Goal: Task Accomplishment & Management: Complete application form

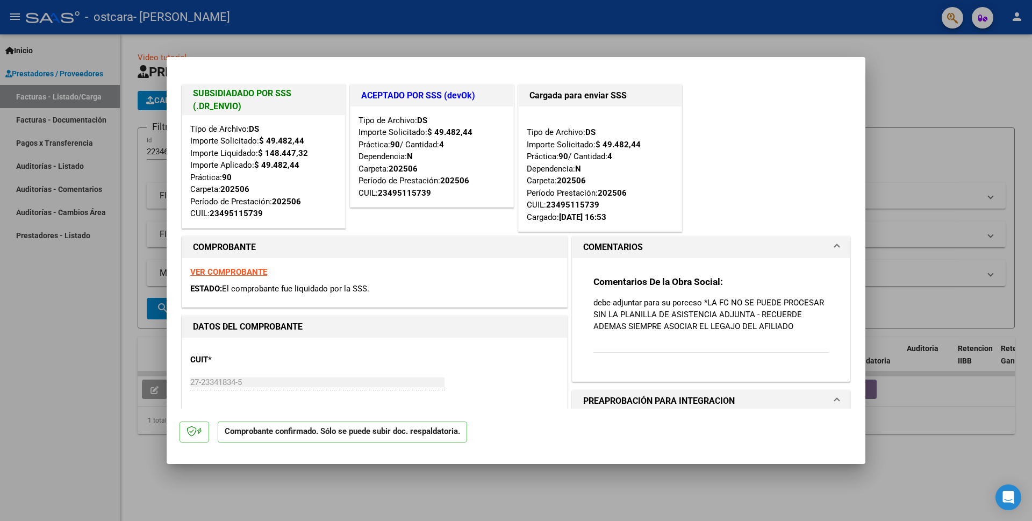
click at [94, 312] on div at bounding box center [516, 260] width 1032 height 521
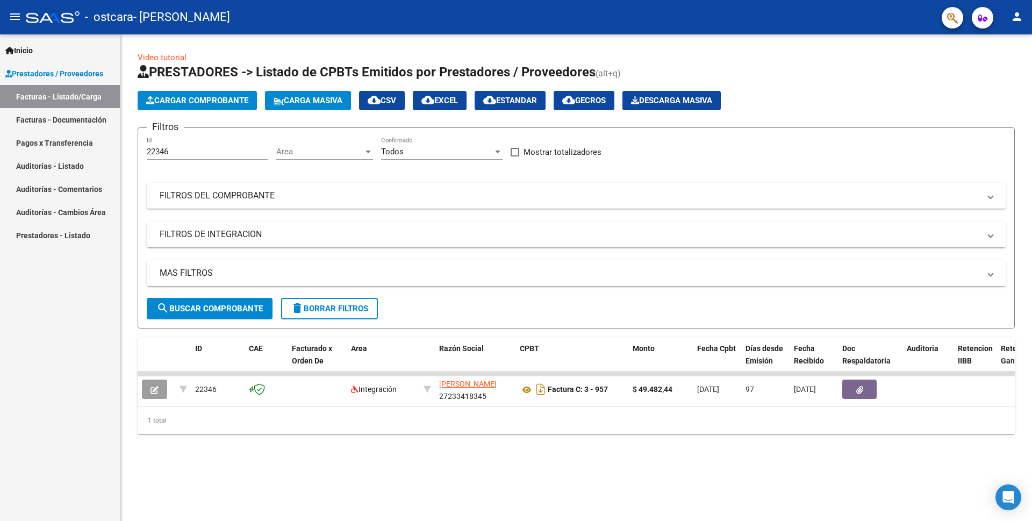
click at [166, 101] on span "Cargar Comprobante" at bounding box center [197, 101] width 102 height 10
click at [155, 101] on span "Cargar Comprobante" at bounding box center [197, 101] width 102 height 10
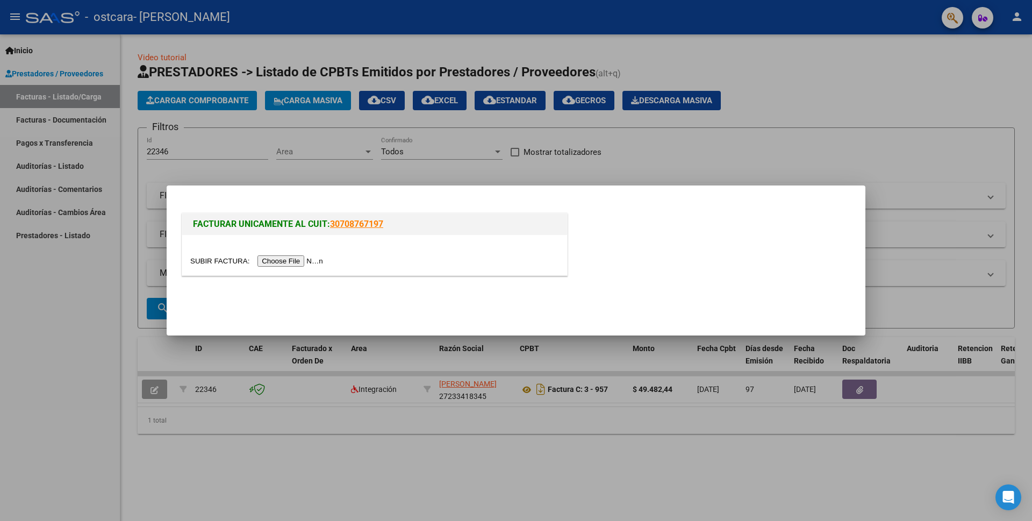
click at [314, 262] on input "file" at bounding box center [258, 260] width 136 height 11
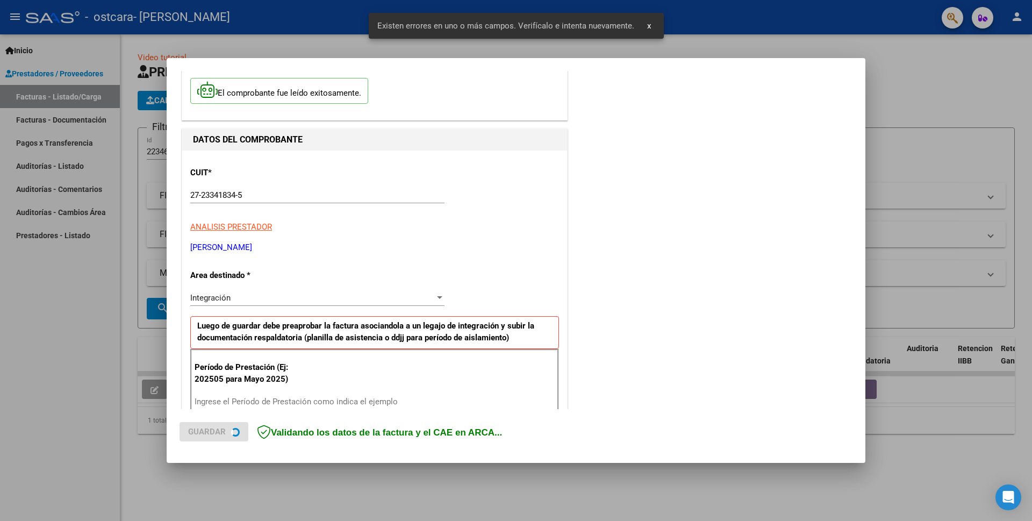
scroll to position [185, 0]
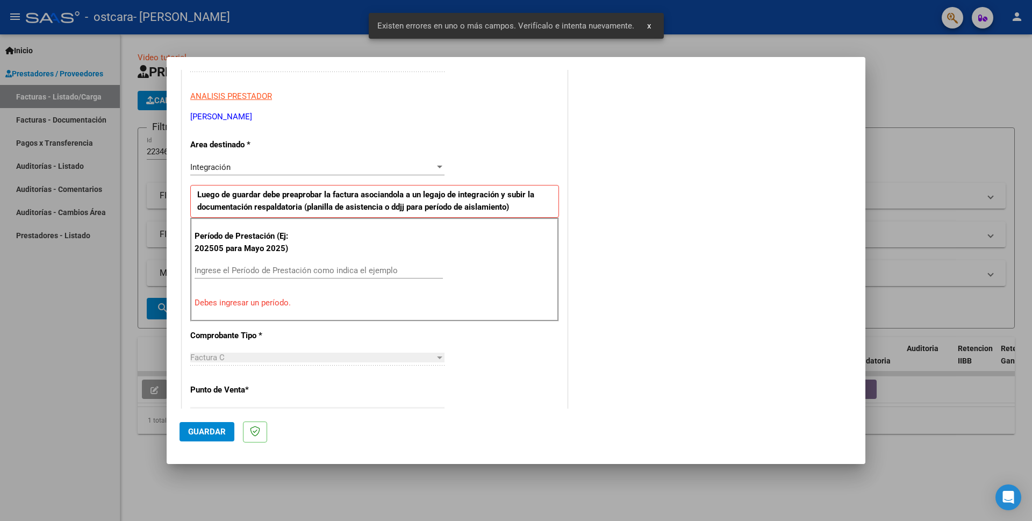
click at [202, 272] on input "Ingrese el Período de Prestación como indica el ejemplo" at bounding box center [319, 270] width 248 height 10
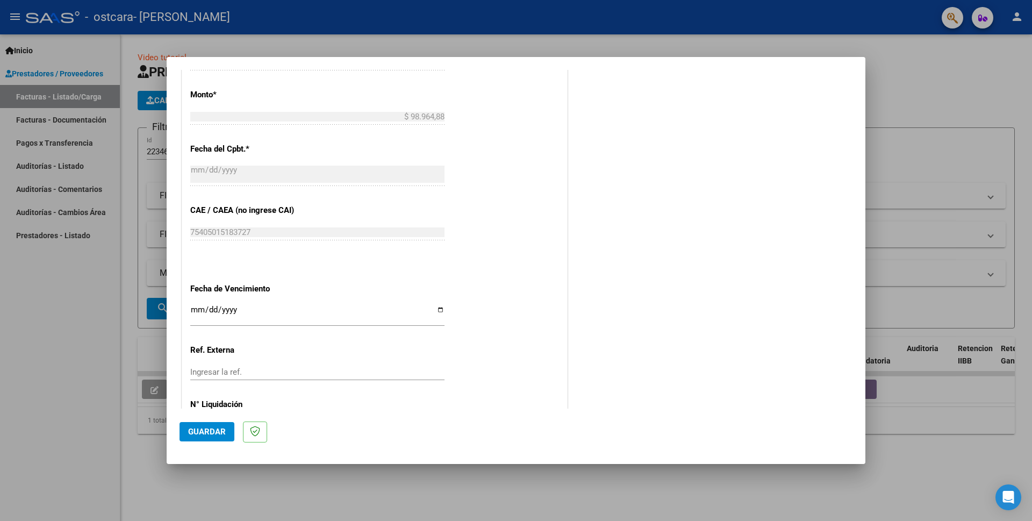
scroll to position [594, 0]
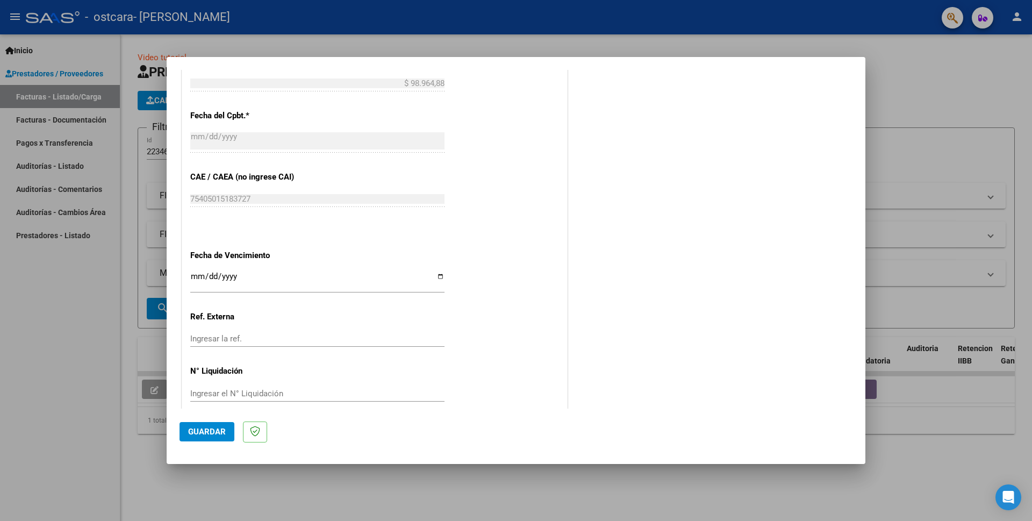
type input "202509"
click at [202, 272] on input "Ingresar la fecha" at bounding box center [317, 280] width 254 height 17
click at [350, 298] on div "CUIT * 27-23341834-5 Ingresar CUIT ANALISIS PRESTADOR GASTALDI VANINA ELOISA AR…" at bounding box center [374, 15] width 385 height 809
click at [210, 430] on span "Guardar" at bounding box center [207, 432] width 38 height 10
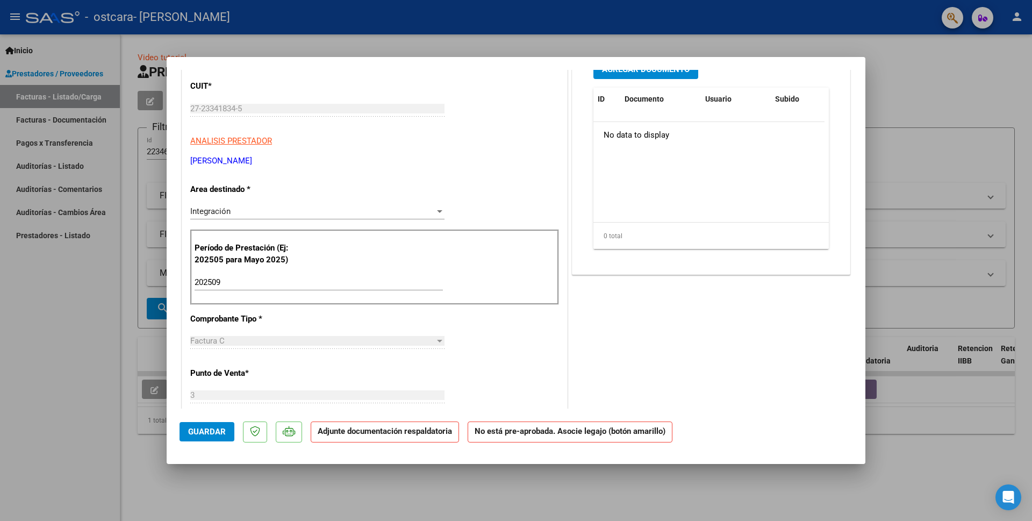
scroll to position [0, 0]
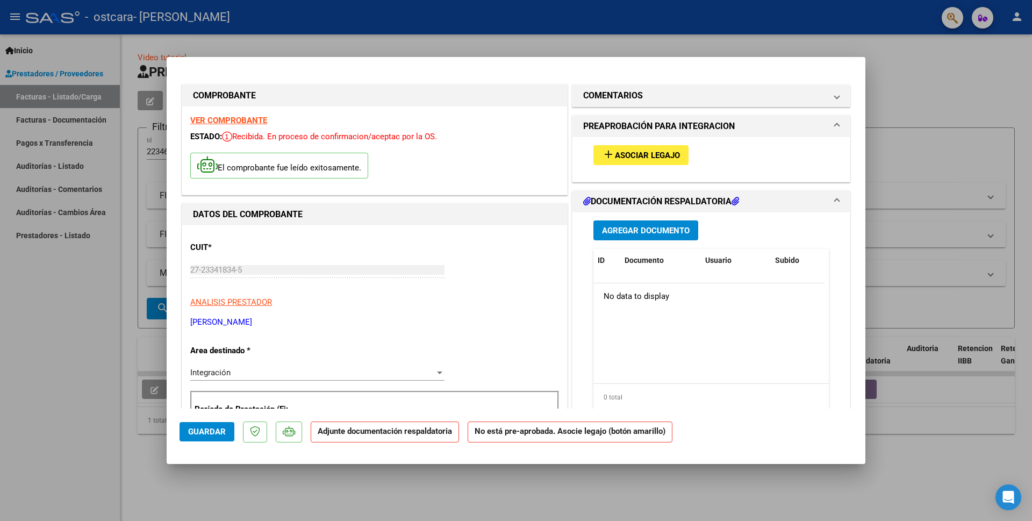
click at [628, 152] on span "Asociar Legajo" at bounding box center [647, 155] width 65 height 10
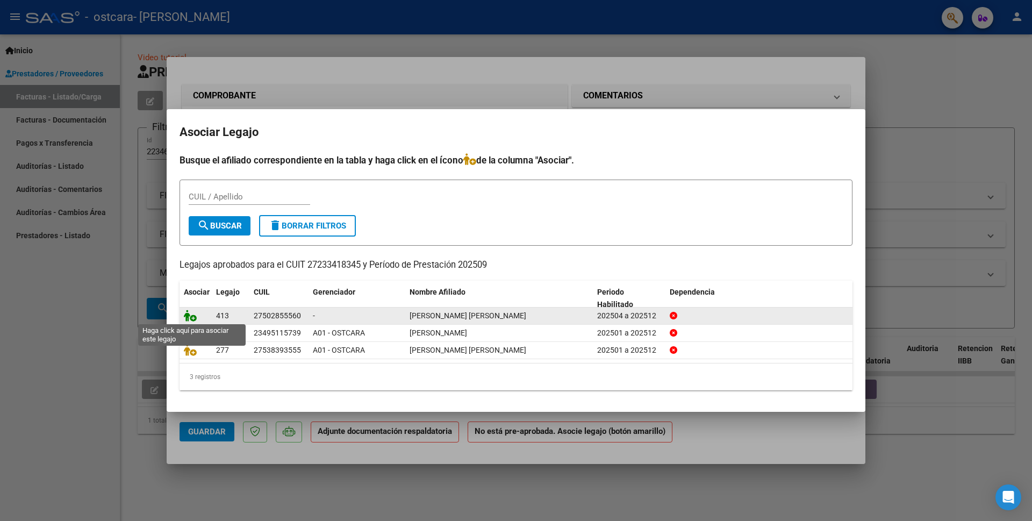
click at [191, 319] on icon at bounding box center [190, 316] width 13 height 12
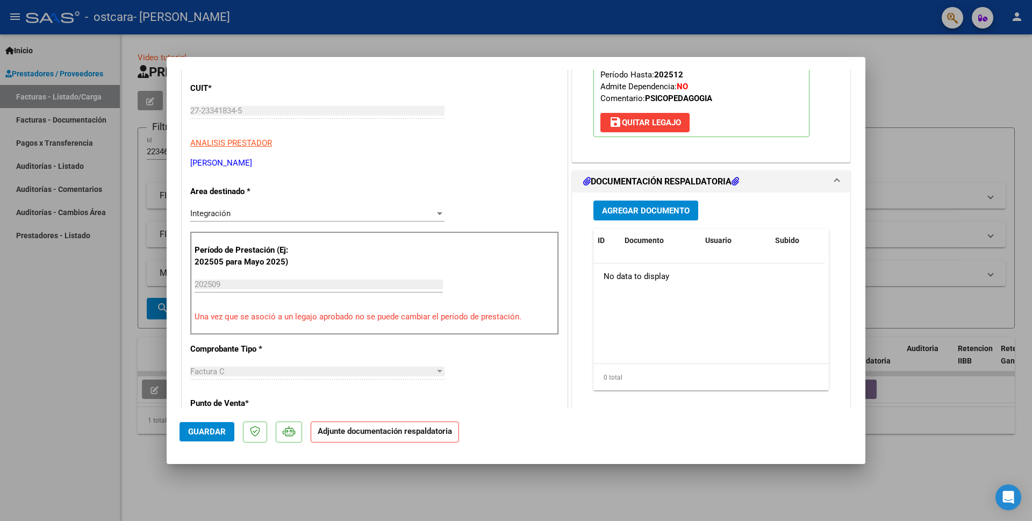
scroll to position [161, 0]
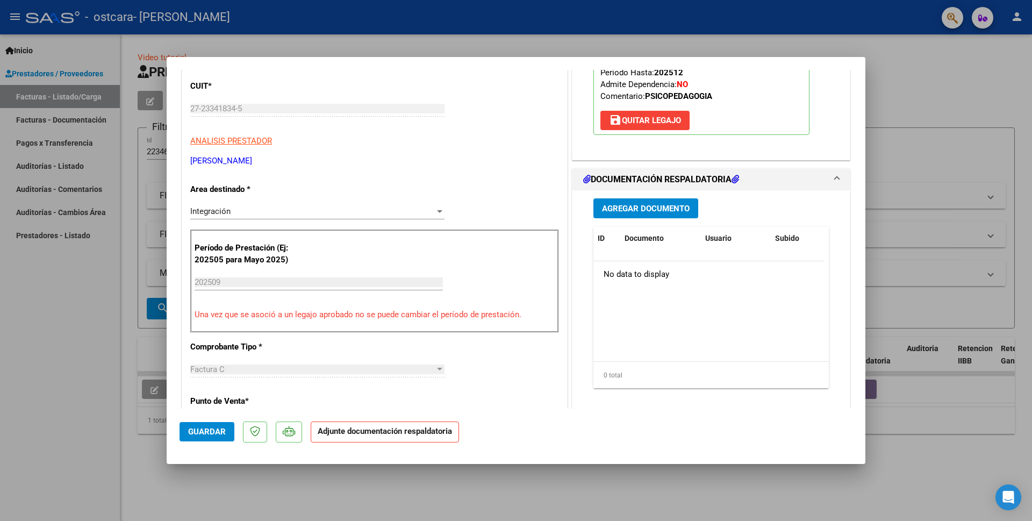
click at [648, 182] on h1 "DOCUMENTACIÓN RESPALDATORIA" at bounding box center [661, 179] width 156 height 13
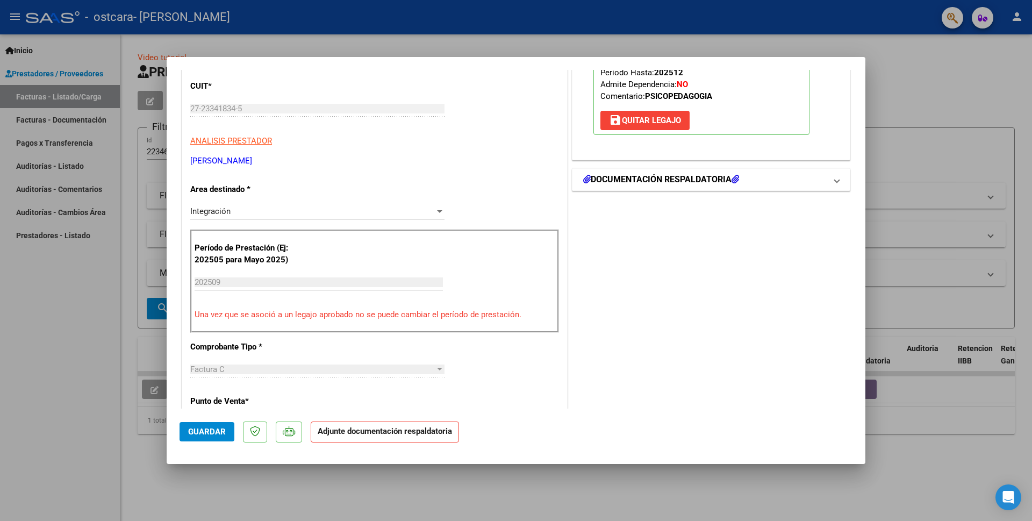
click at [648, 183] on h1 "DOCUMENTACIÓN RESPALDATORIA" at bounding box center [661, 179] width 156 height 13
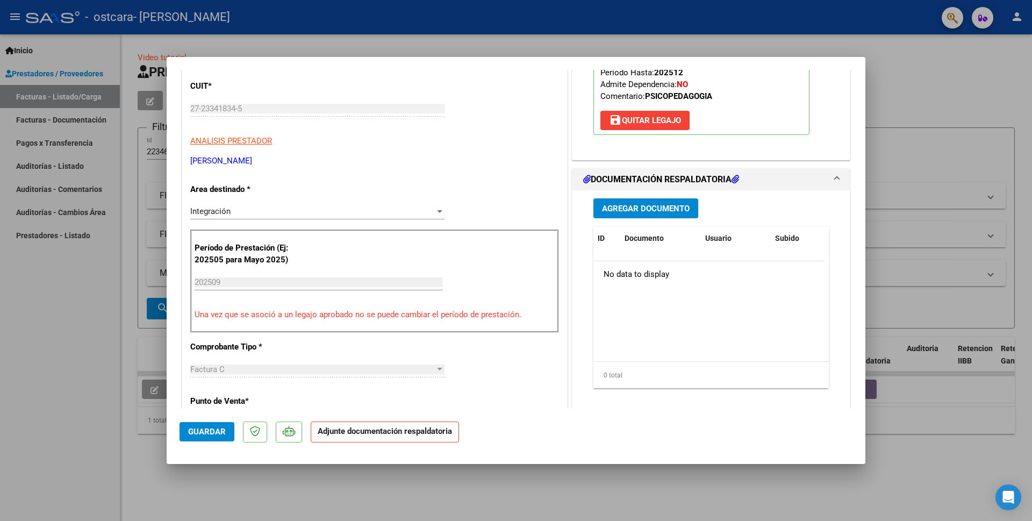
click at [639, 207] on span "Agregar Documento" at bounding box center [646, 209] width 88 height 10
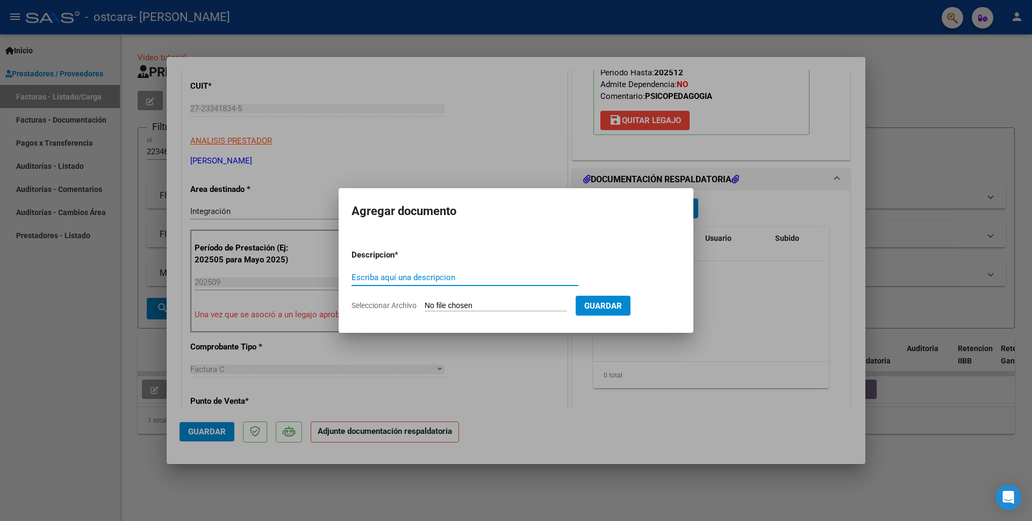
click at [367, 279] on input "Escriba aquí una descripcion" at bounding box center [464, 277] width 227 height 10
type input "asistencia mayra septiembre25"
click at [430, 307] on input "Seleccionar Archivo" at bounding box center [496, 306] width 142 height 10
type input "C:\fakepath\asist Mayra sept25.pdf"
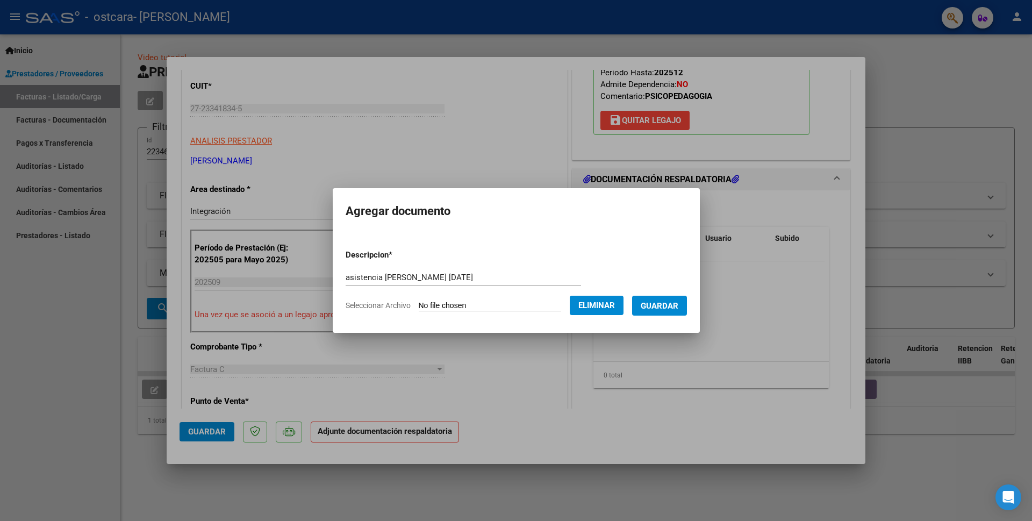
click at [658, 305] on span "Guardar" at bounding box center [660, 306] width 38 height 10
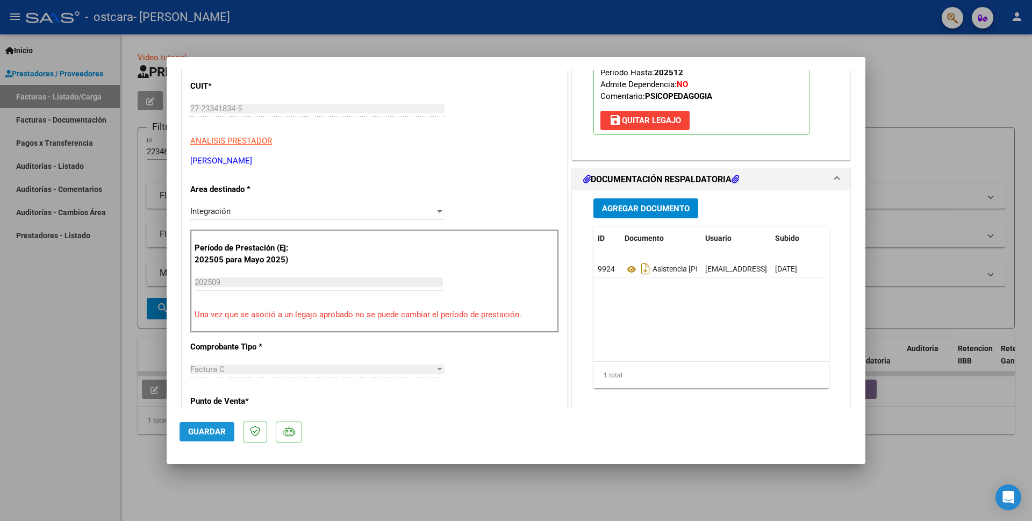
click at [207, 427] on span "Guardar" at bounding box center [207, 432] width 38 height 10
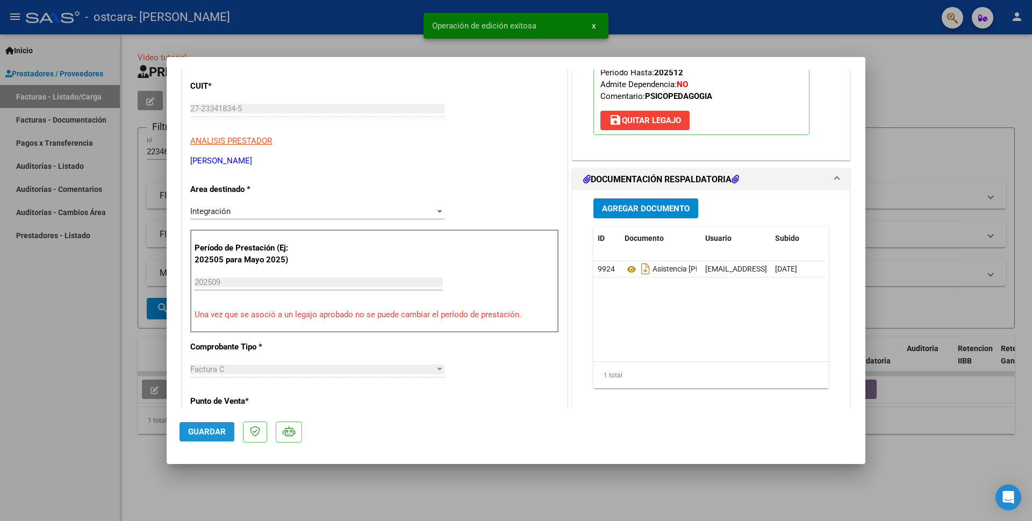
click at [209, 430] on span "Guardar" at bounding box center [207, 432] width 38 height 10
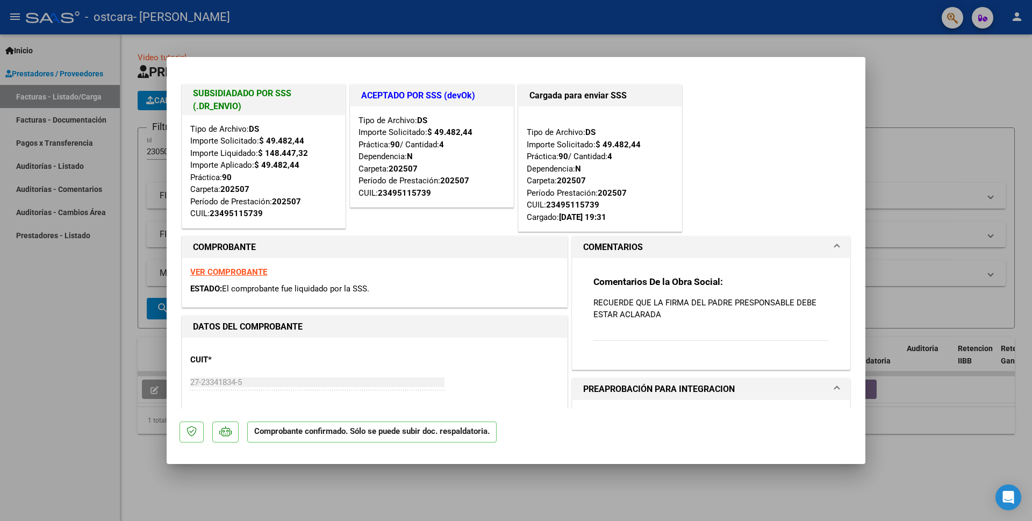
click at [32, 319] on div at bounding box center [516, 260] width 1032 height 521
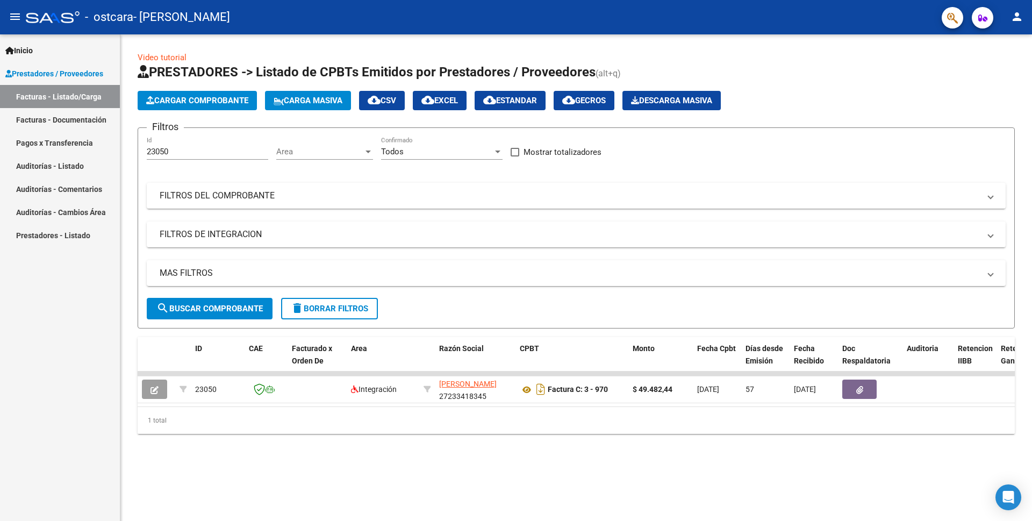
click at [180, 98] on span "Cargar Comprobante" at bounding box center [197, 101] width 102 height 10
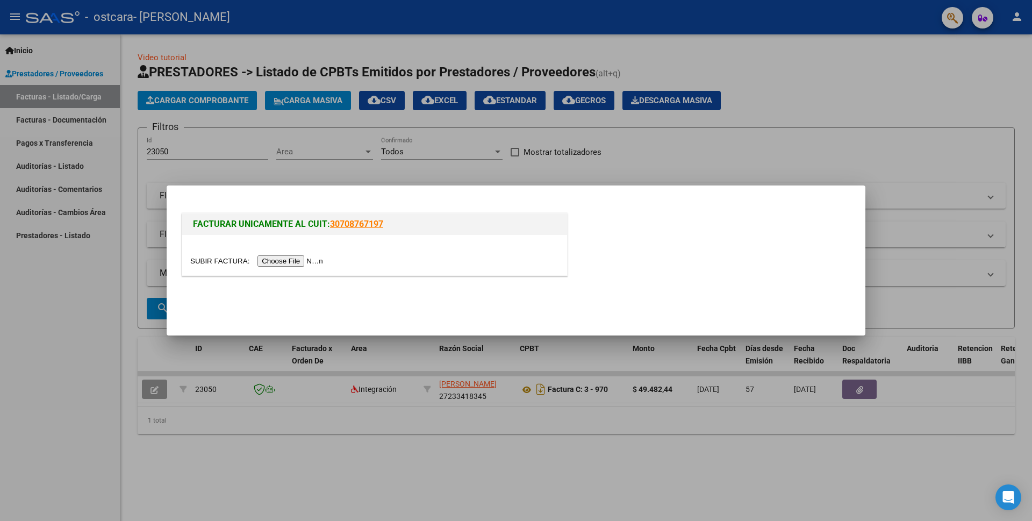
click at [303, 260] on input "file" at bounding box center [258, 260] width 136 height 11
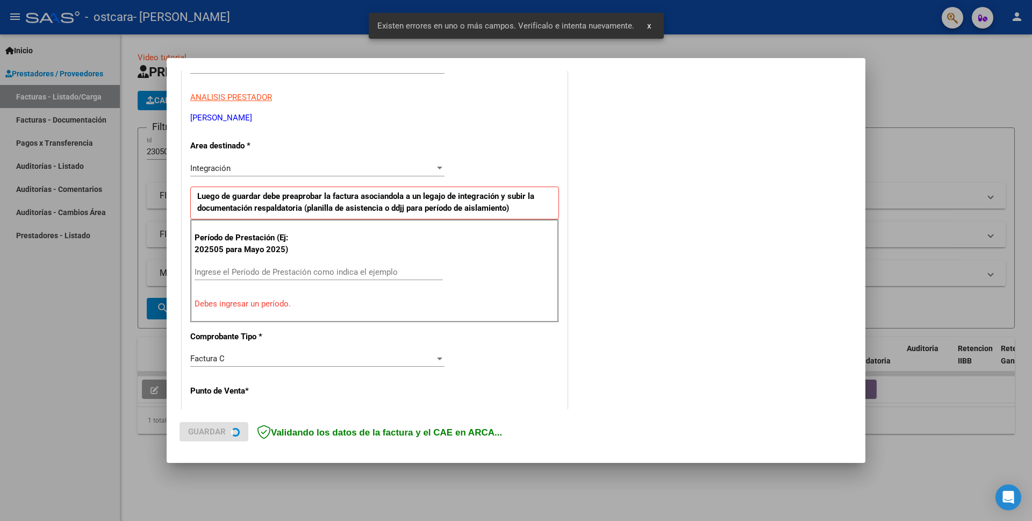
scroll to position [185, 0]
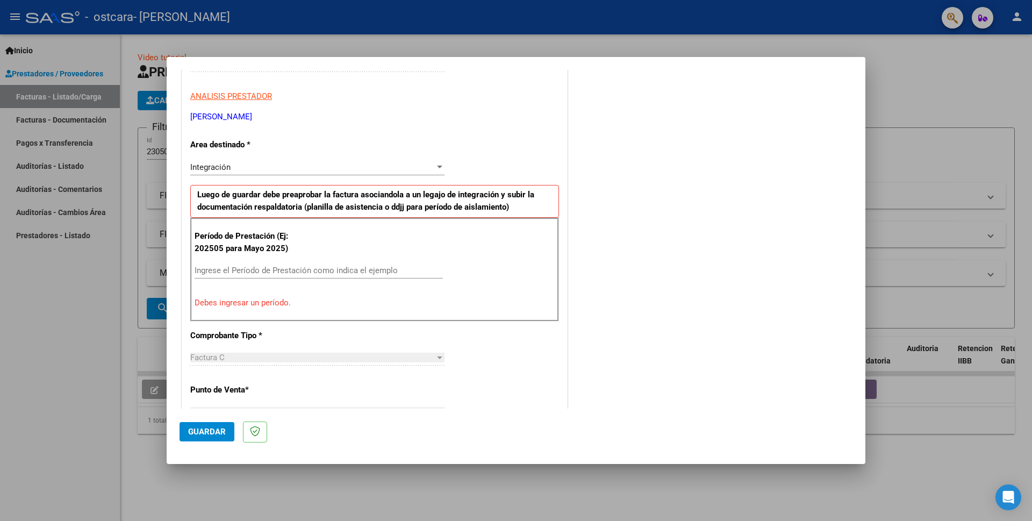
click at [214, 268] on input "Ingrese el Período de Prestación como indica el ejemplo" at bounding box center [319, 270] width 248 height 10
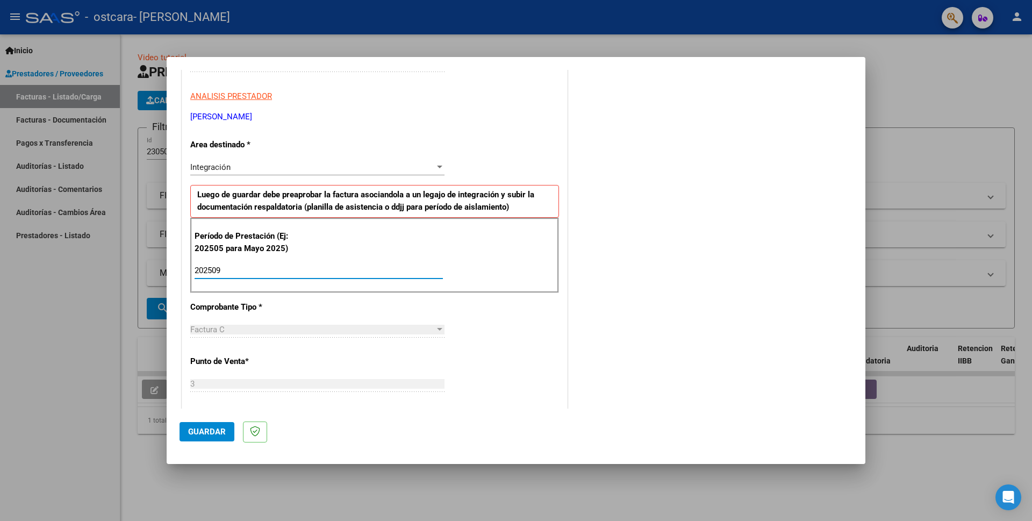
type input "202509"
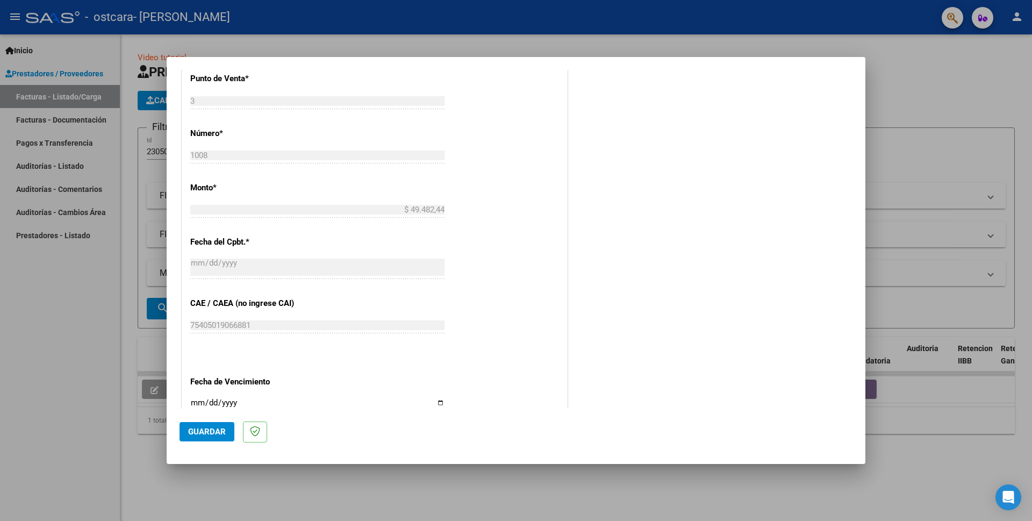
scroll to position [540, 0]
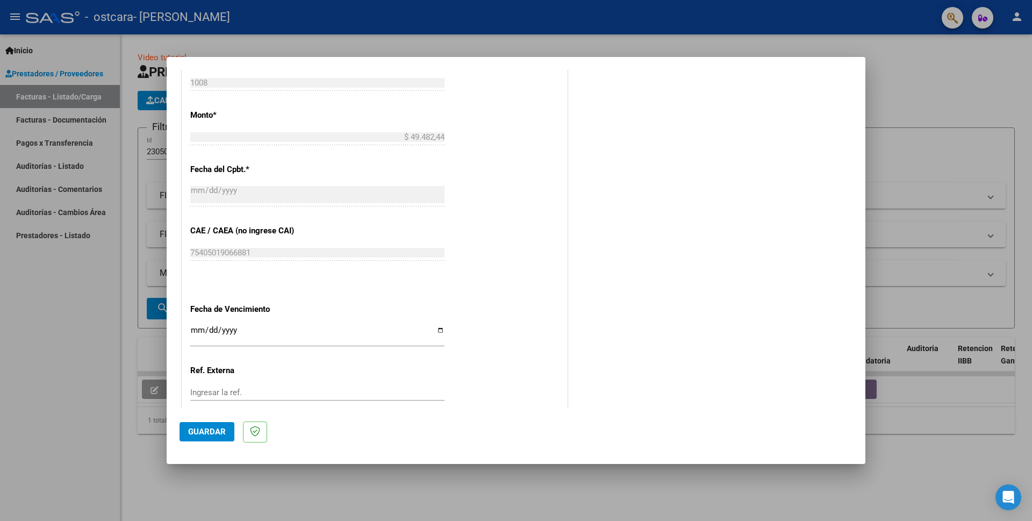
click at [209, 432] on span "Guardar" at bounding box center [207, 432] width 38 height 10
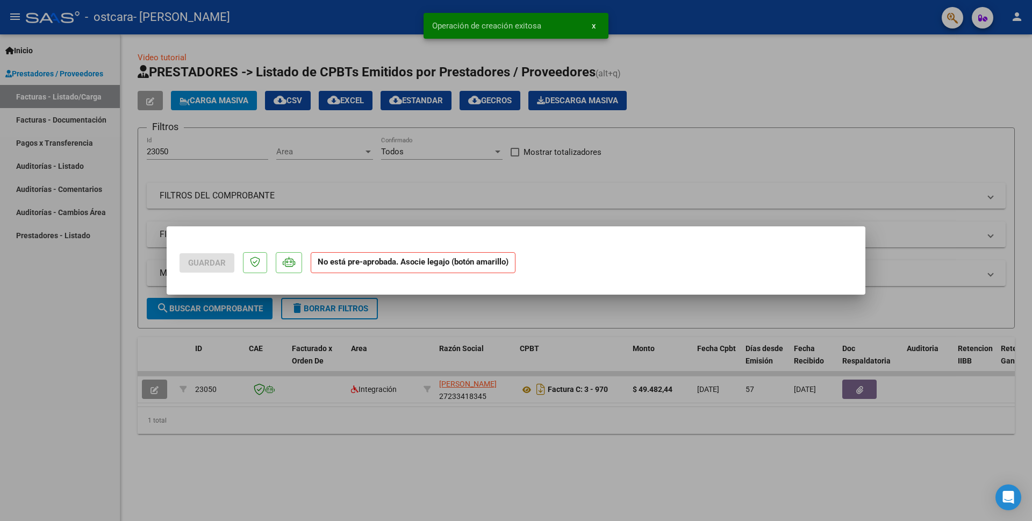
scroll to position [0, 0]
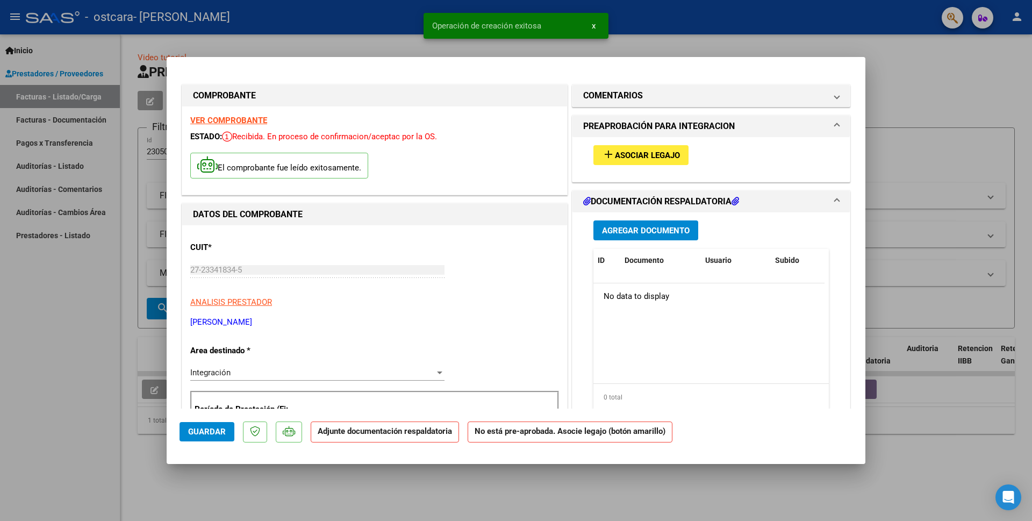
click at [616, 152] on span "Asociar Legajo" at bounding box center [647, 155] width 65 height 10
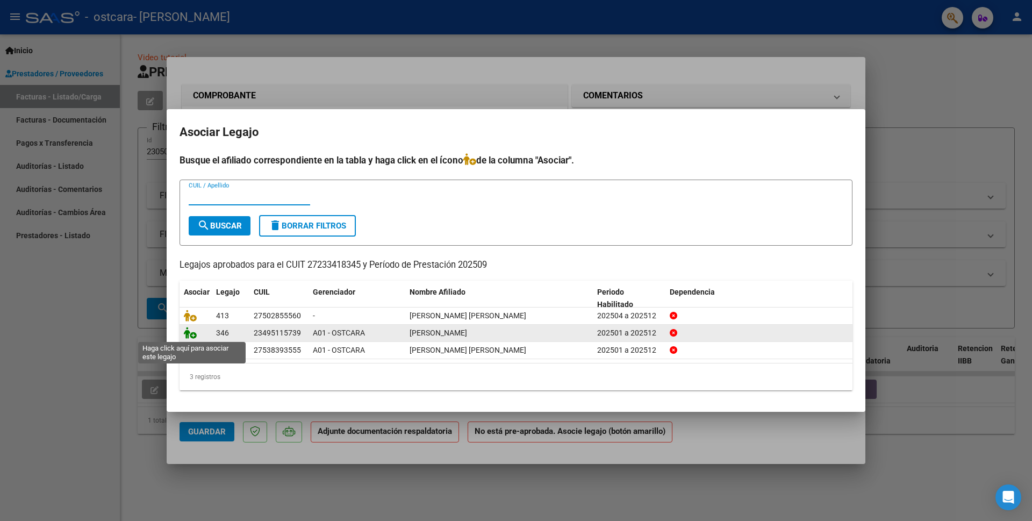
click at [195, 337] on icon at bounding box center [190, 333] width 13 height 12
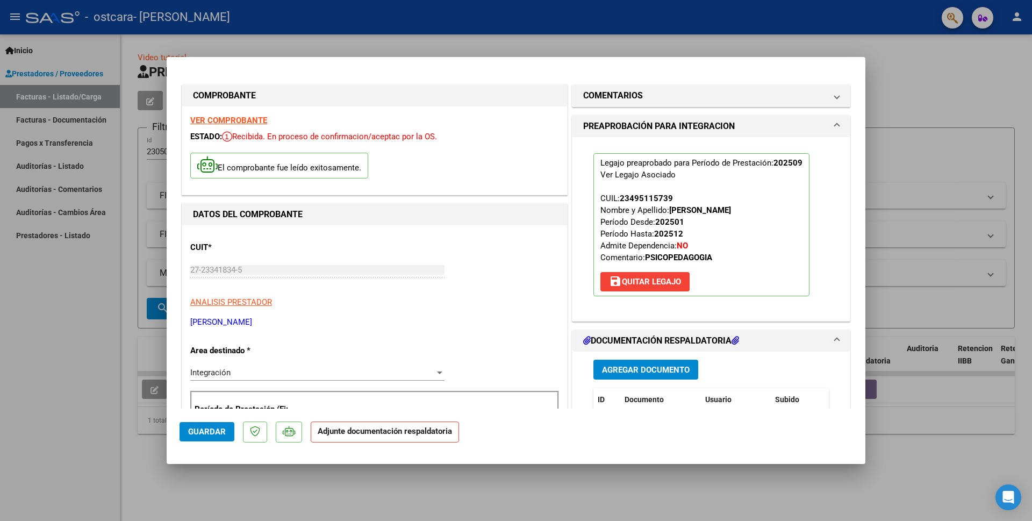
click at [640, 369] on span "Agregar Documento" at bounding box center [646, 370] width 88 height 10
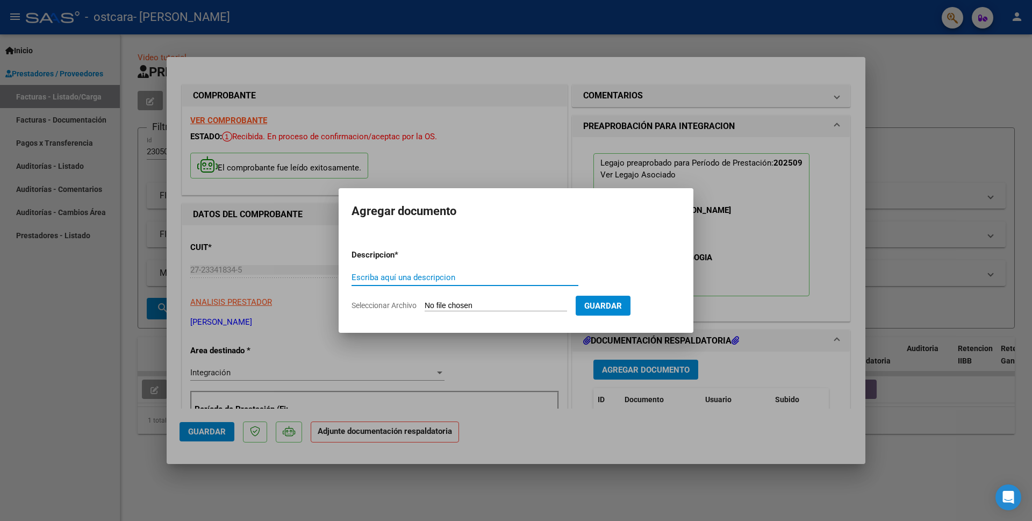
click at [364, 279] on input "Escriba aquí una descripcion" at bounding box center [464, 277] width 227 height 10
type input "asistencia [PERSON_NAME] [DATE]"
click at [436, 306] on input "Seleccionar Archivo" at bounding box center [496, 306] width 142 height 10
type input "C:\fakepath\asistencia [PERSON_NAME] [DATE].pdf"
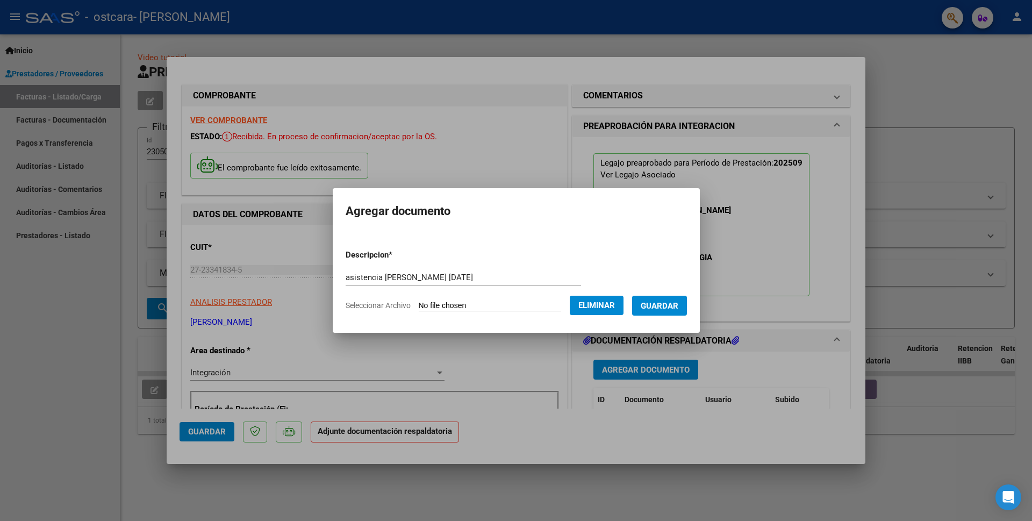
click at [664, 306] on span "Guardar" at bounding box center [660, 306] width 38 height 10
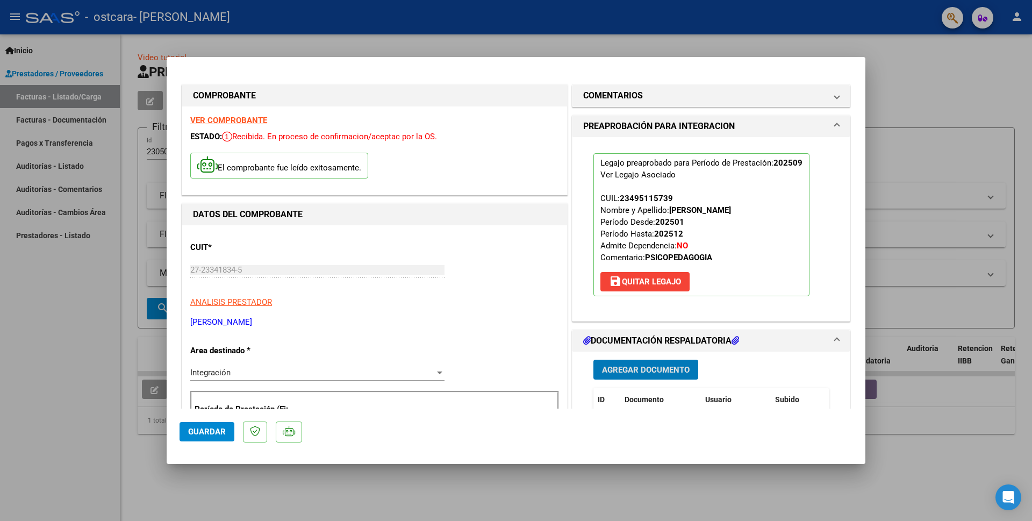
click at [204, 428] on span "Guardar" at bounding box center [207, 432] width 38 height 10
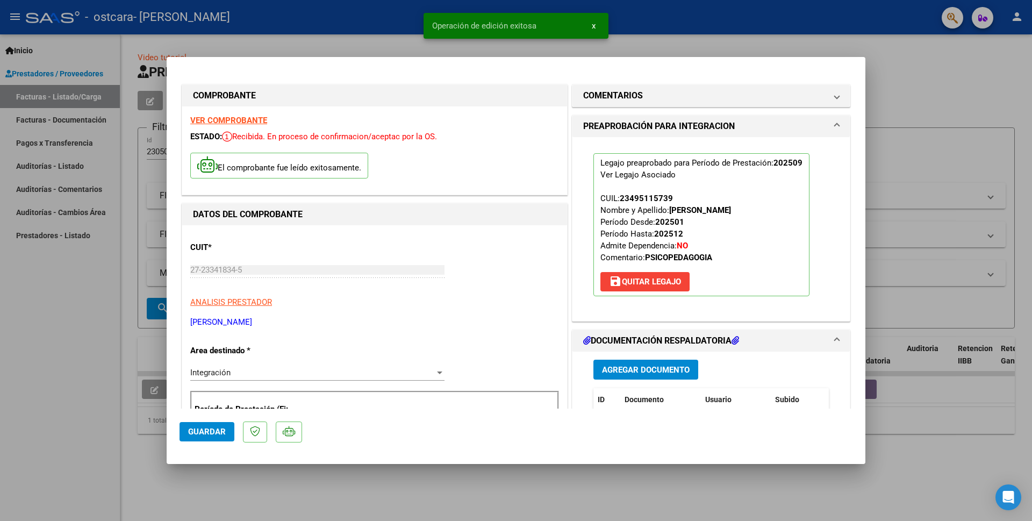
click at [202, 428] on span "Guardar" at bounding box center [207, 432] width 38 height 10
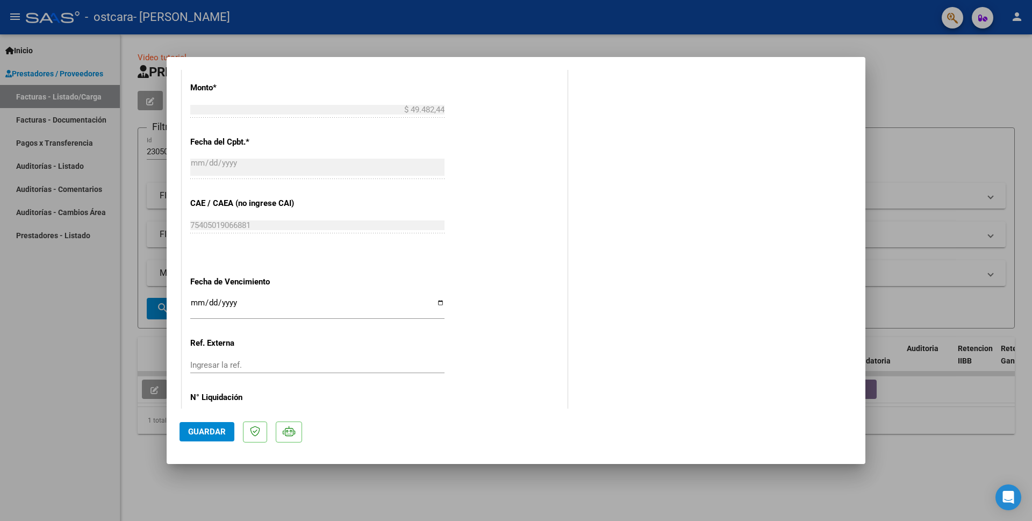
scroll to position [610, 0]
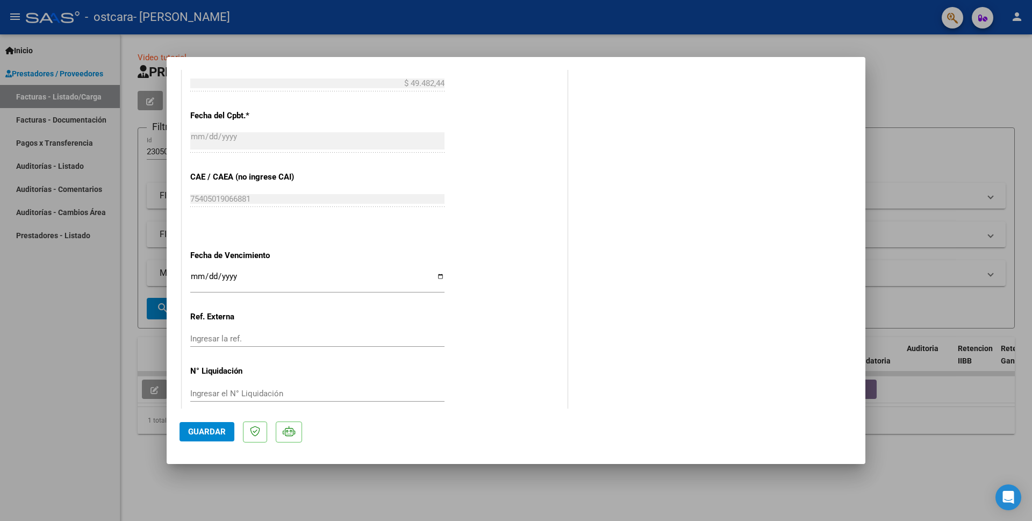
click at [208, 426] on button "Guardar" at bounding box center [206, 431] width 55 height 19
